Goal: Communication & Community: Ask a question

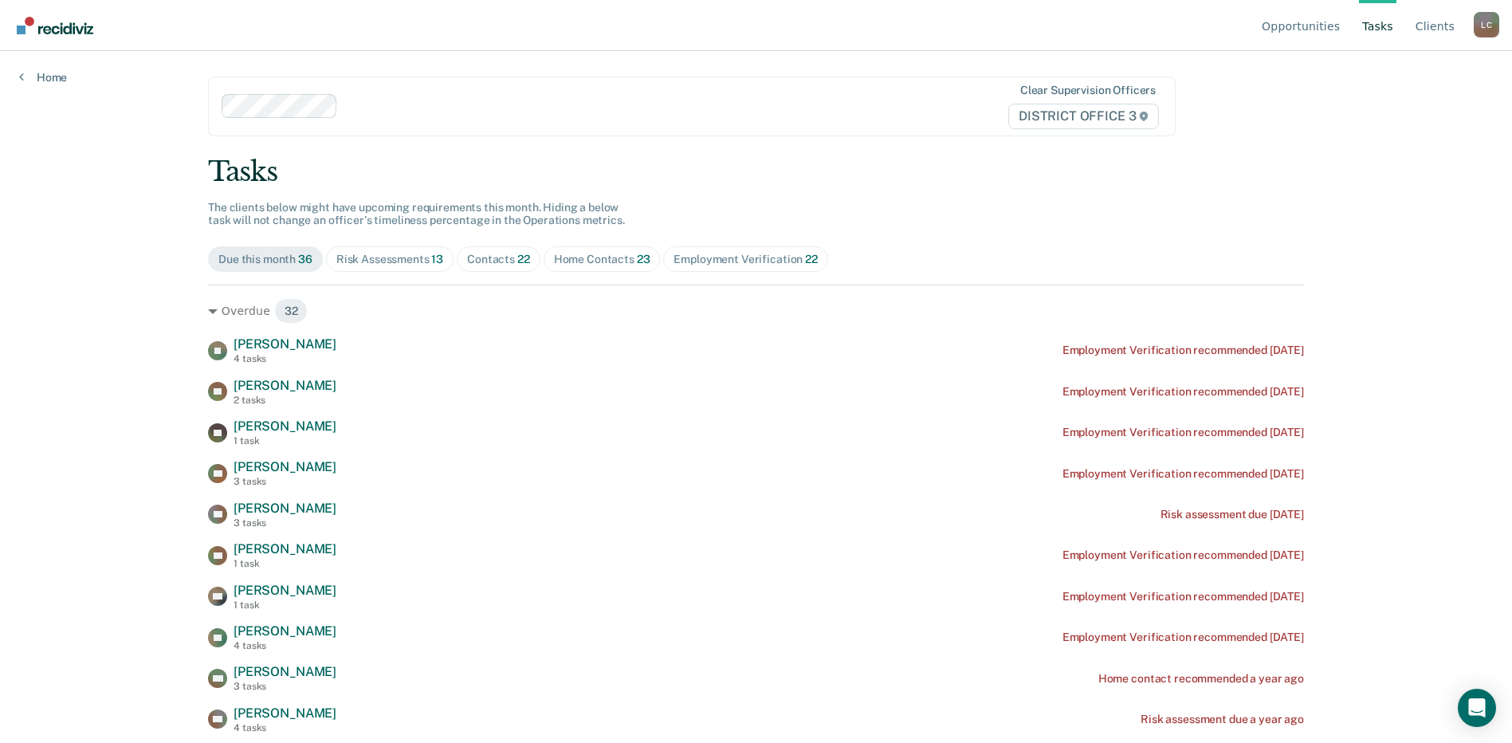
drag, startPoint x: 1382, startPoint y: 23, endPoint x: 1376, endPoint y: 29, distance: 8.5
click at [1382, 23] on link "Tasks" at bounding box center [1377, 25] width 37 height 51
click at [579, 256] on div "Home Contacts 23" at bounding box center [602, 260] width 96 height 14
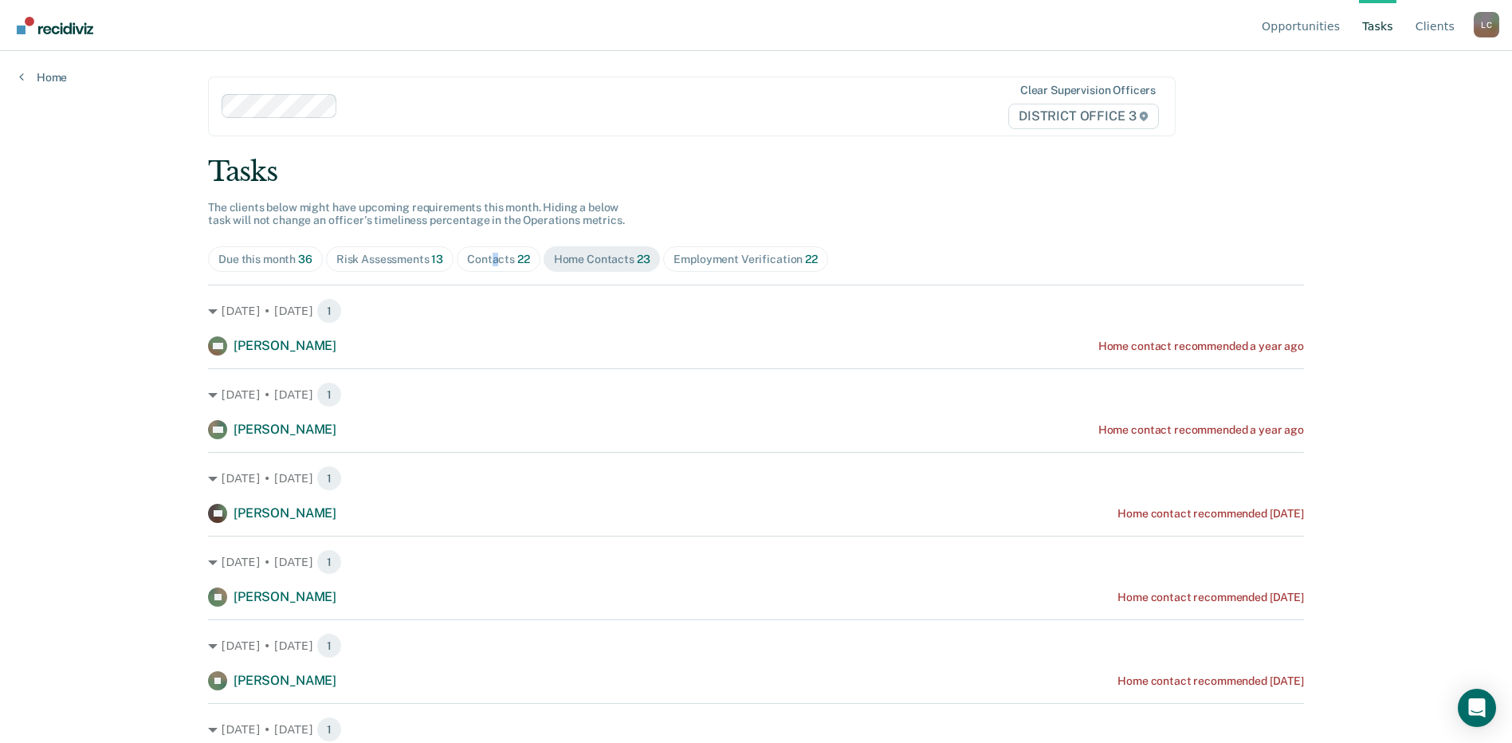
click at [488, 257] on div "Contacts 22" at bounding box center [498, 260] width 63 height 14
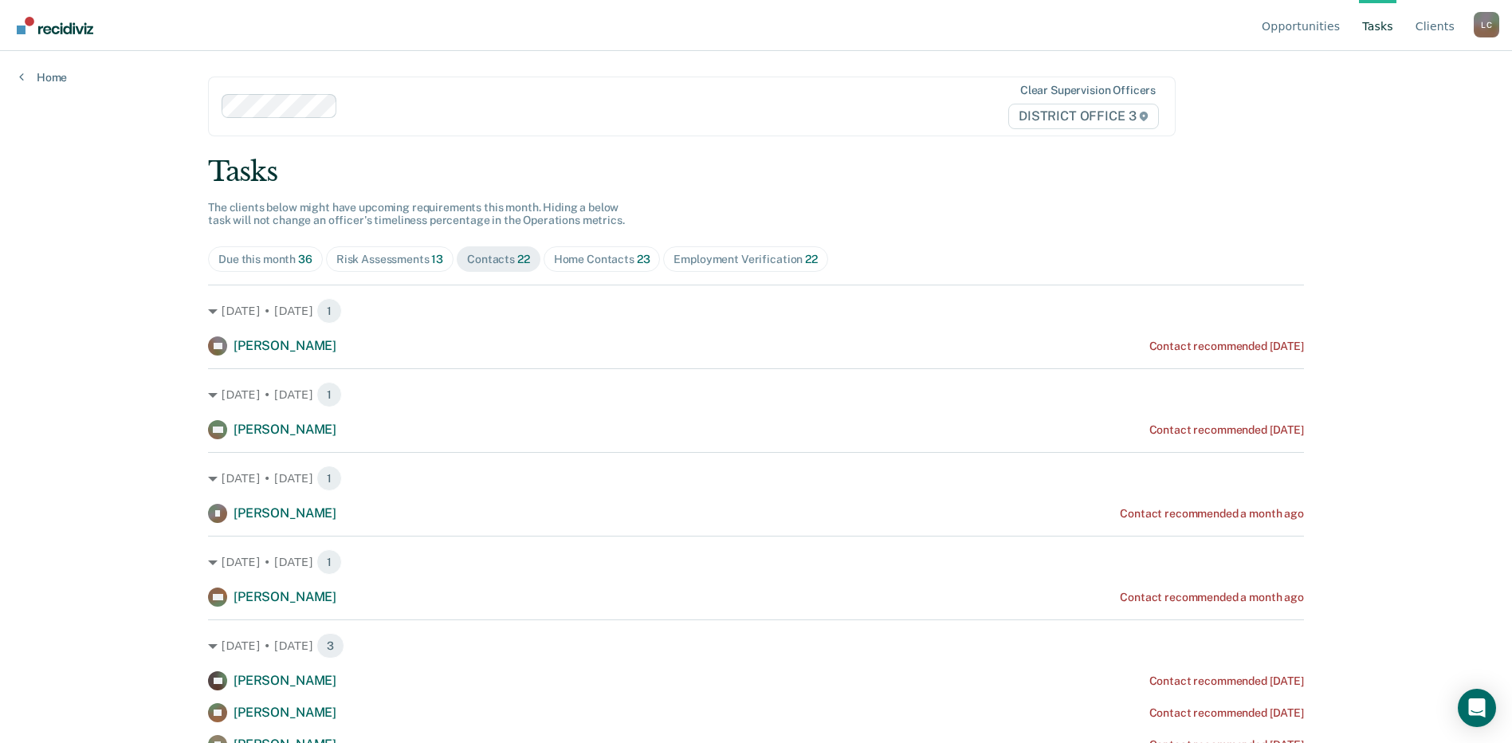
drag, startPoint x: 488, startPoint y: 257, endPoint x: 394, endPoint y: 265, distance: 95.1
click at [394, 265] on div "Risk Assessments 13" at bounding box center [389, 260] width 107 height 14
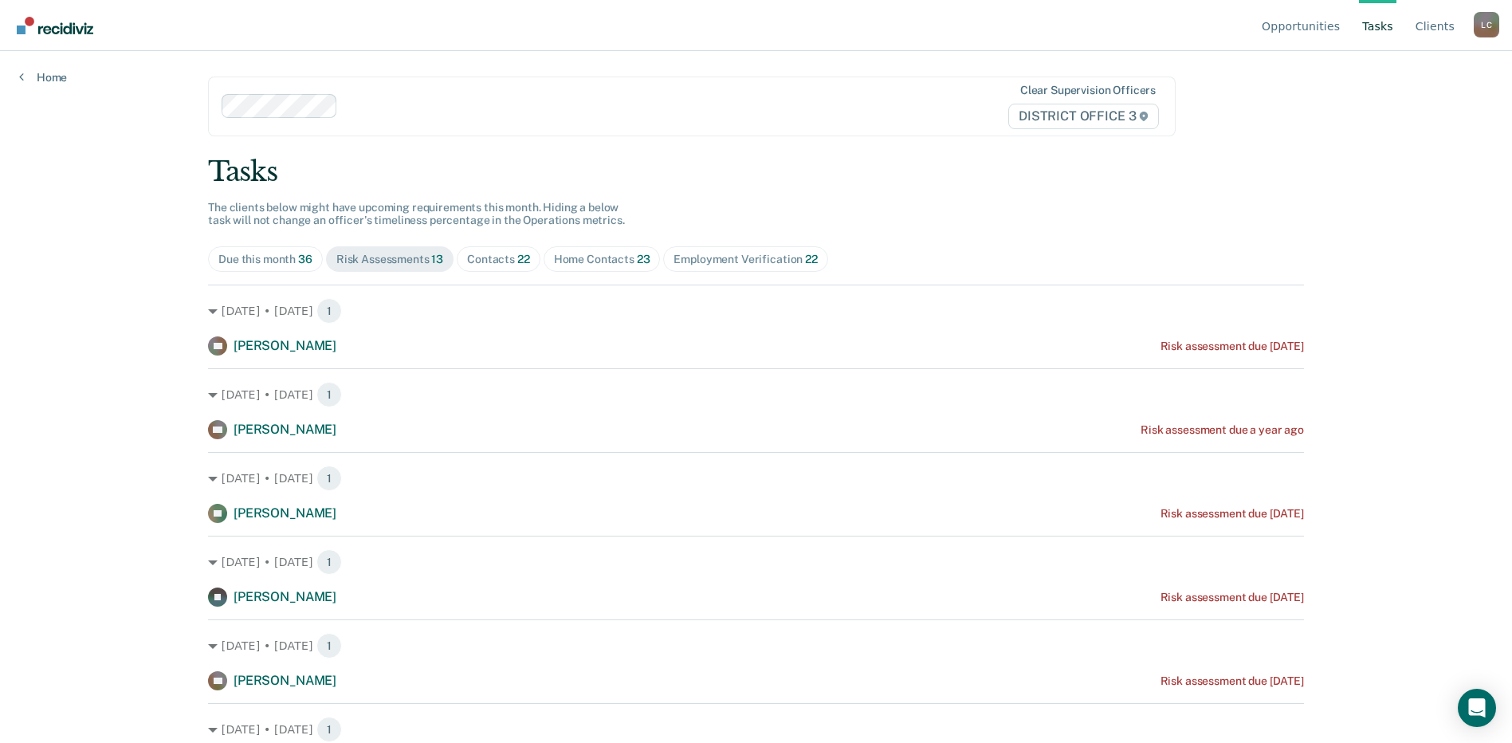
click at [788, 208] on div "Tasks The clients below might have upcoming requirements this month. Hiding a b…" at bounding box center [756, 731] width 1096 height 1152
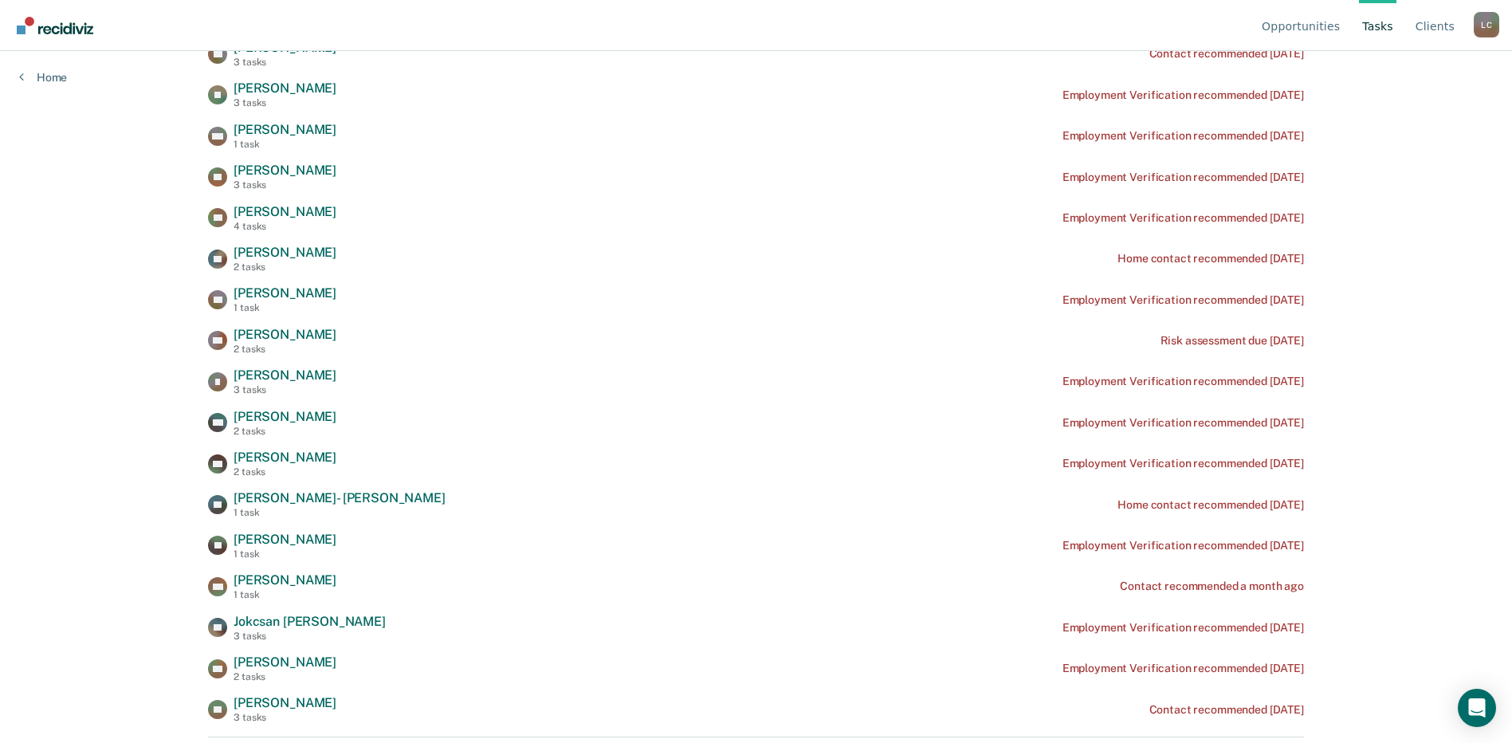
scroll to position [1107, 0]
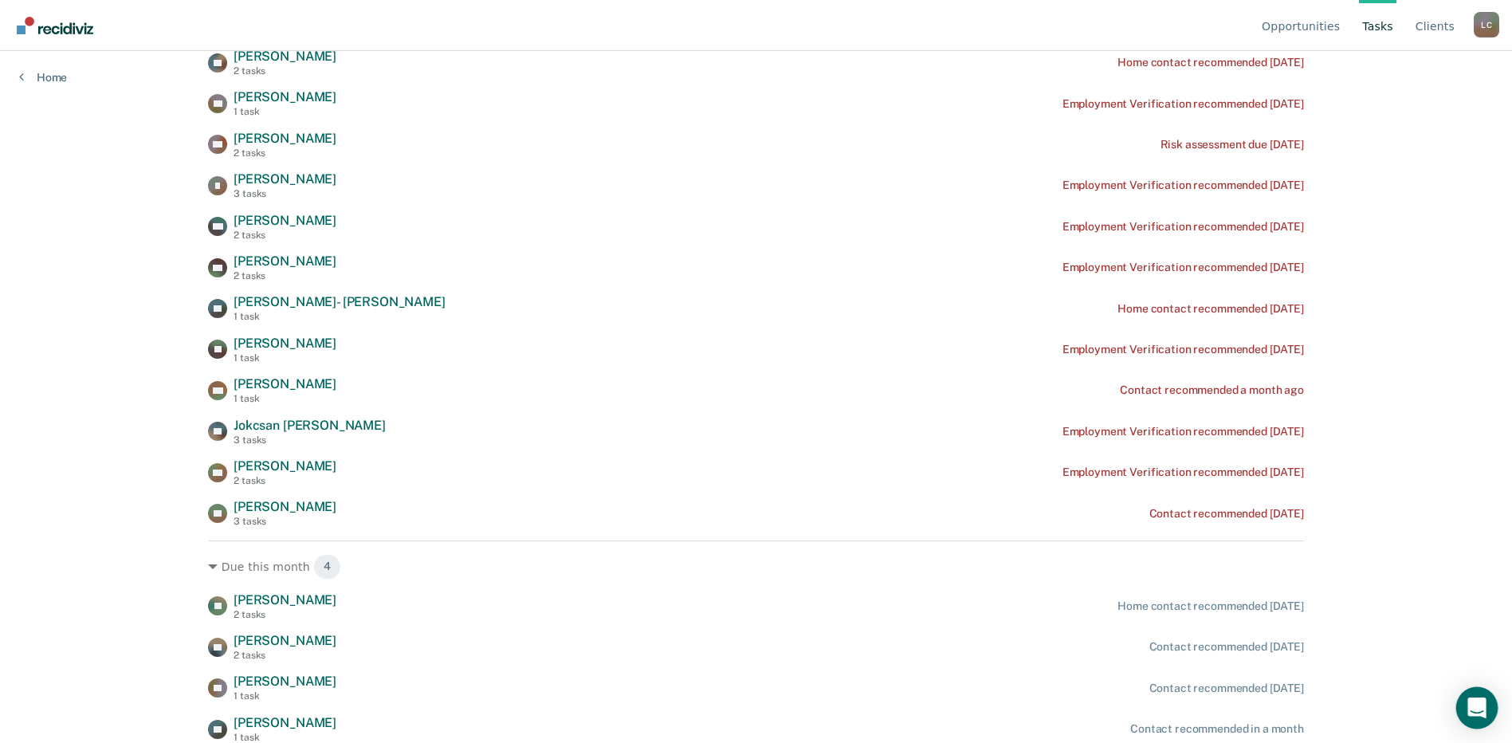
click at [1478, 700] on icon "Open Intercom Messenger" at bounding box center [1476, 707] width 18 height 21
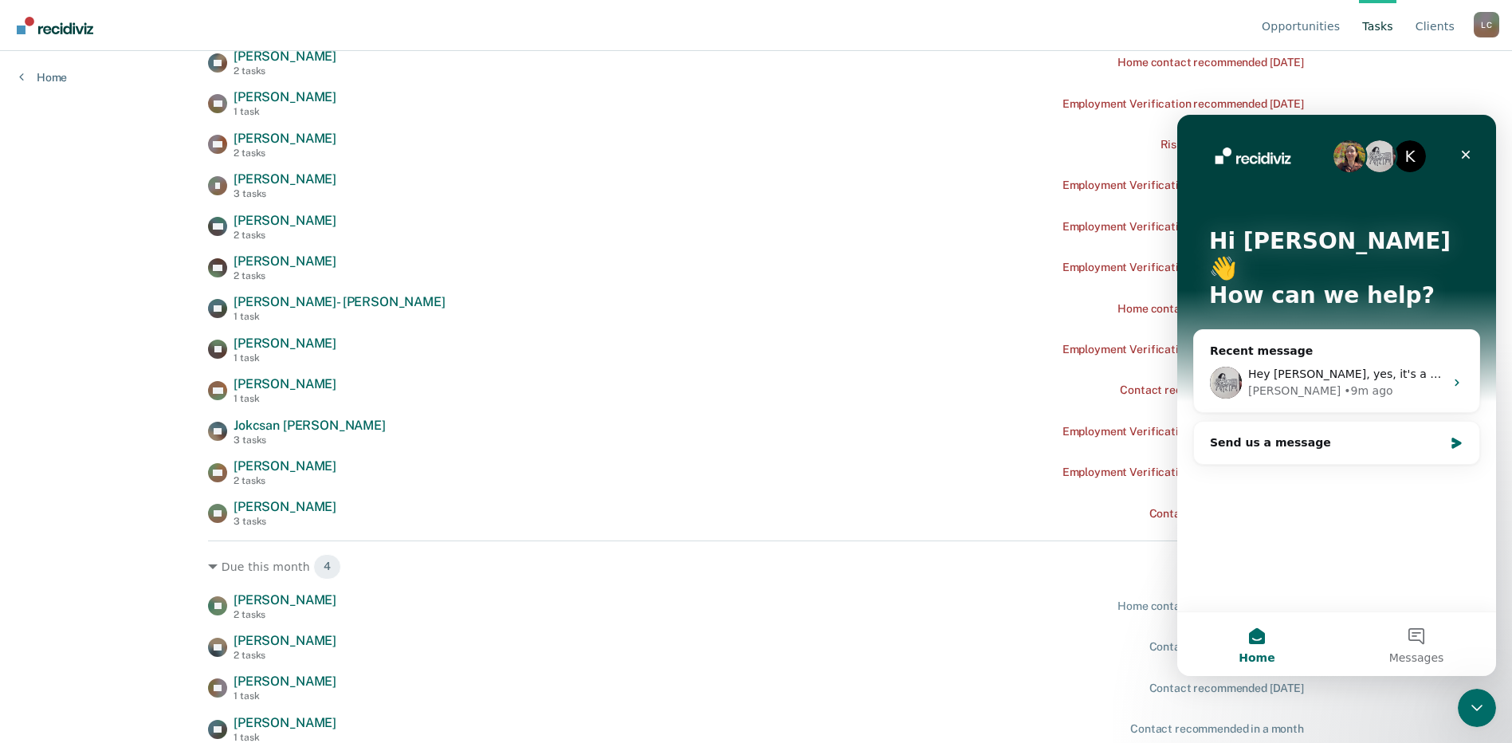
scroll to position [0, 0]
click at [1456, 376] on icon "Intercom messenger" at bounding box center [1456, 382] width 13 height 13
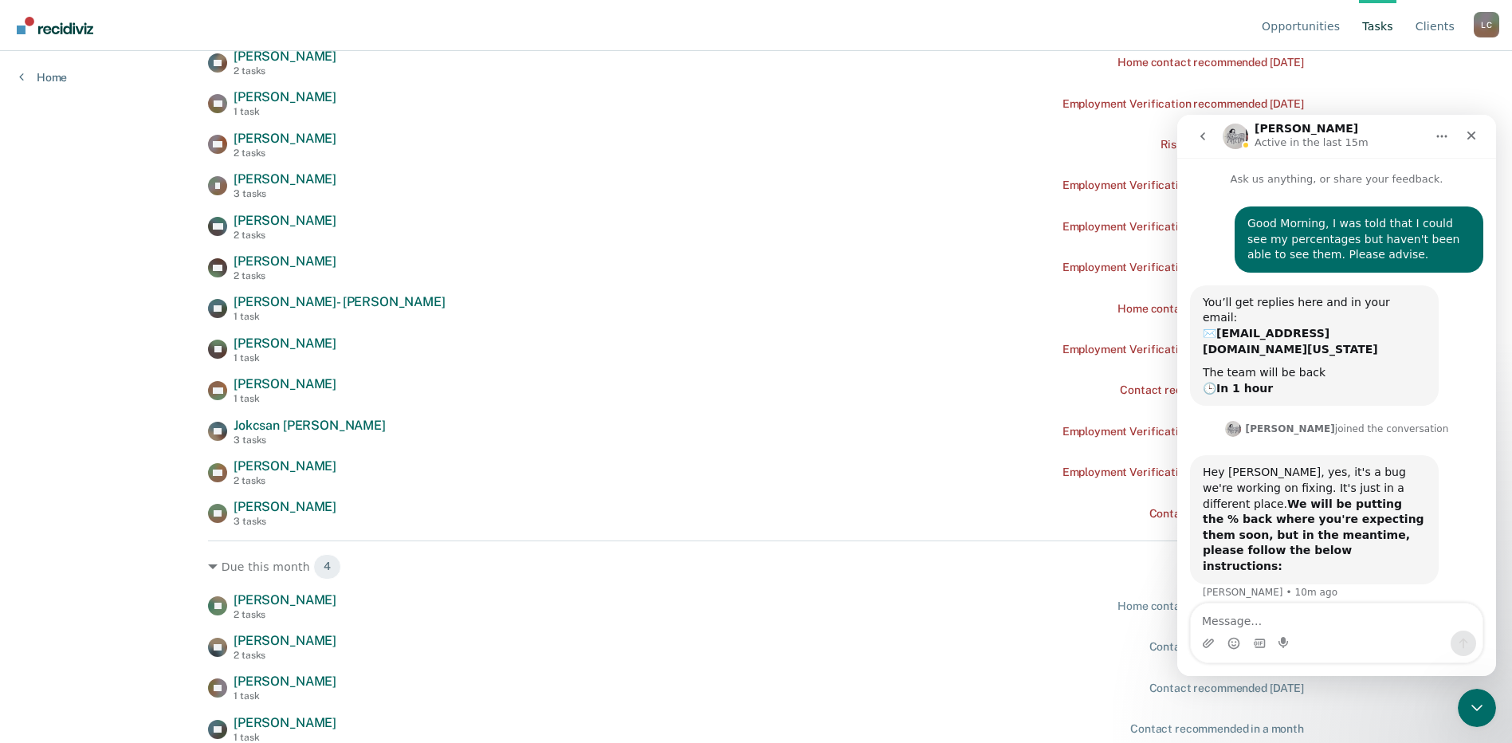
click at [1283, 620] on textarea "Message…" at bounding box center [1336, 616] width 292 height 27
type textarea "W"
drag, startPoint x: 1388, startPoint y: 612, endPoint x: 1398, endPoint y: 622, distance: 14.1
drag, startPoint x: 198, startPoint y: 559, endPoint x: 1375, endPoint y: 678, distance: 1183.0
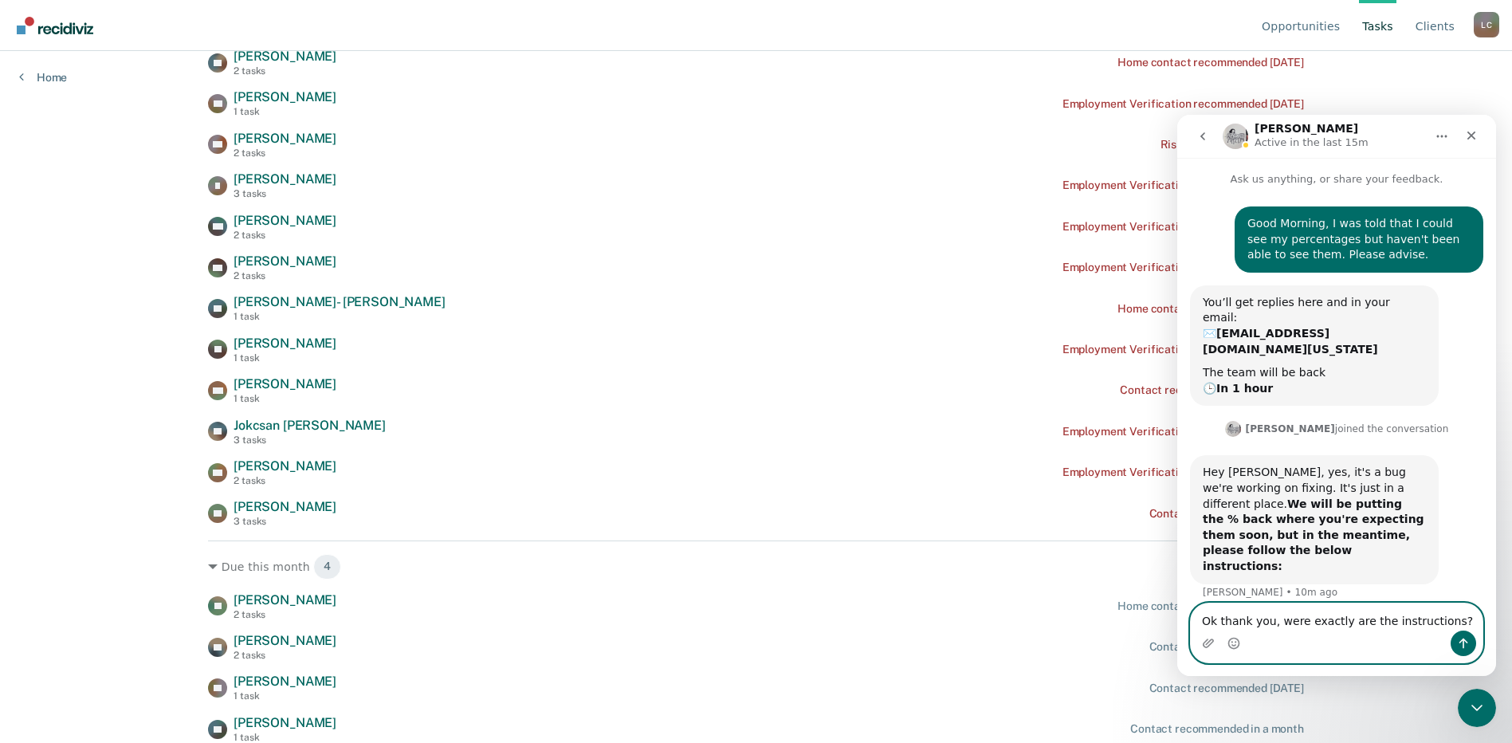
drag, startPoint x: 1296, startPoint y: 622, endPoint x: 1294, endPoint y: 630, distance: 9.1
type textarea "Ok thank you, where exactly are the instructions?"
click at [1465, 645] on icon "Send a message…" at bounding box center [1463, 643] width 13 height 13
